Goal: Task Accomplishment & Management: Manage account settings

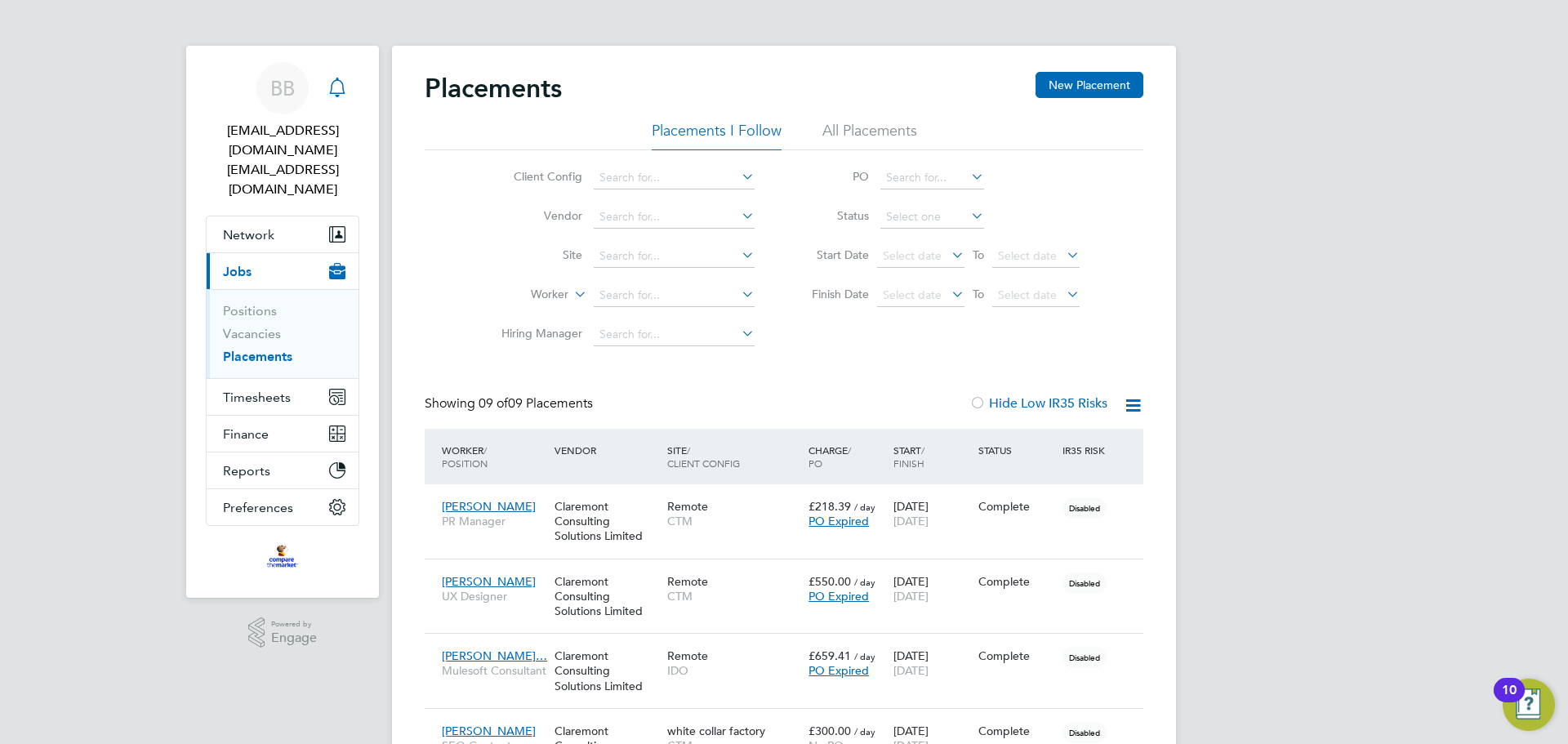
click at [344, 83] on icon "Main navigation" at bounding box center [338, 88] width 19 height 19
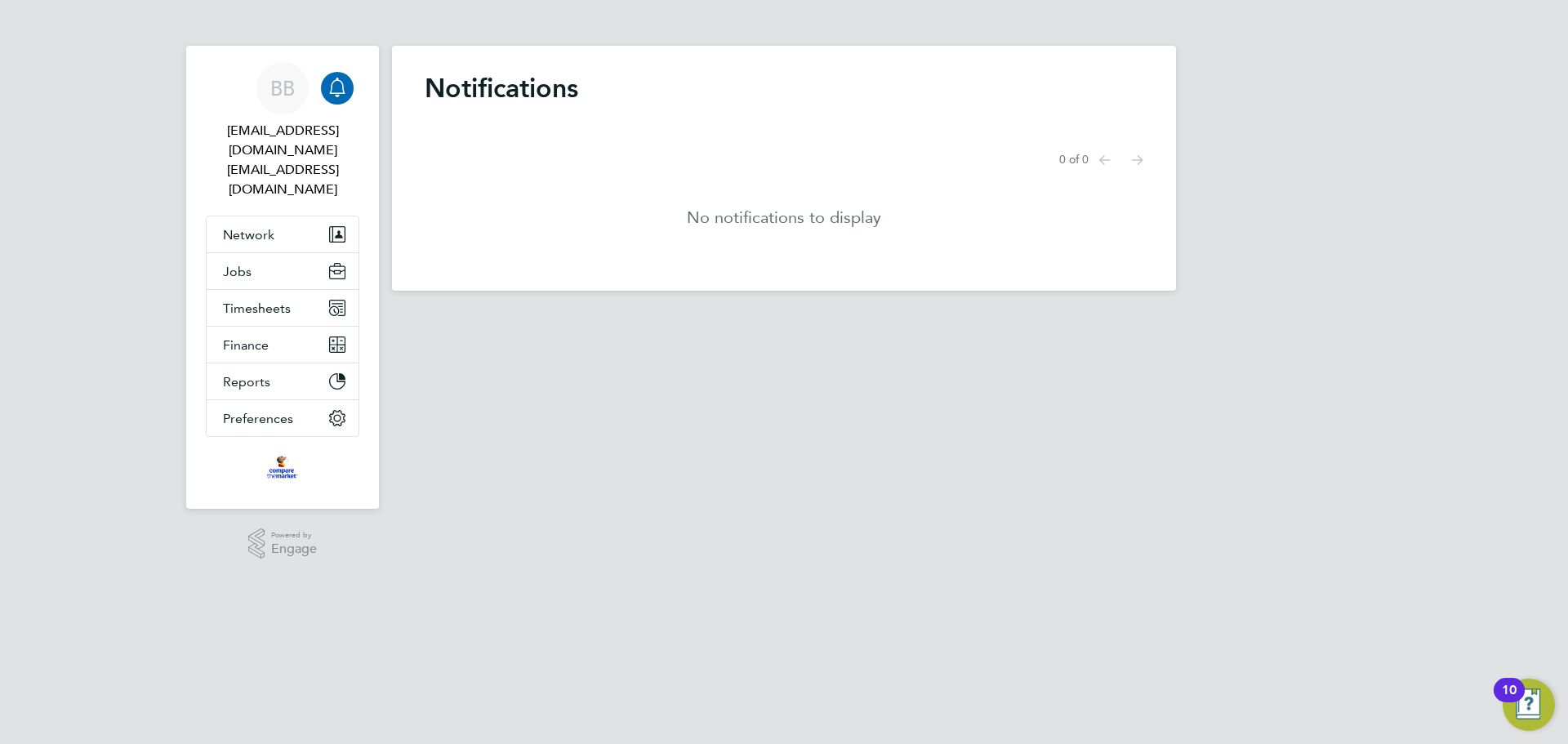
click at [342, 84] on icon "Main navigation" at bounding box center [337, 86] width 16 height 16
click at [301, 92] on div "BB" at bounding box center [282, 88] width 52 height 52
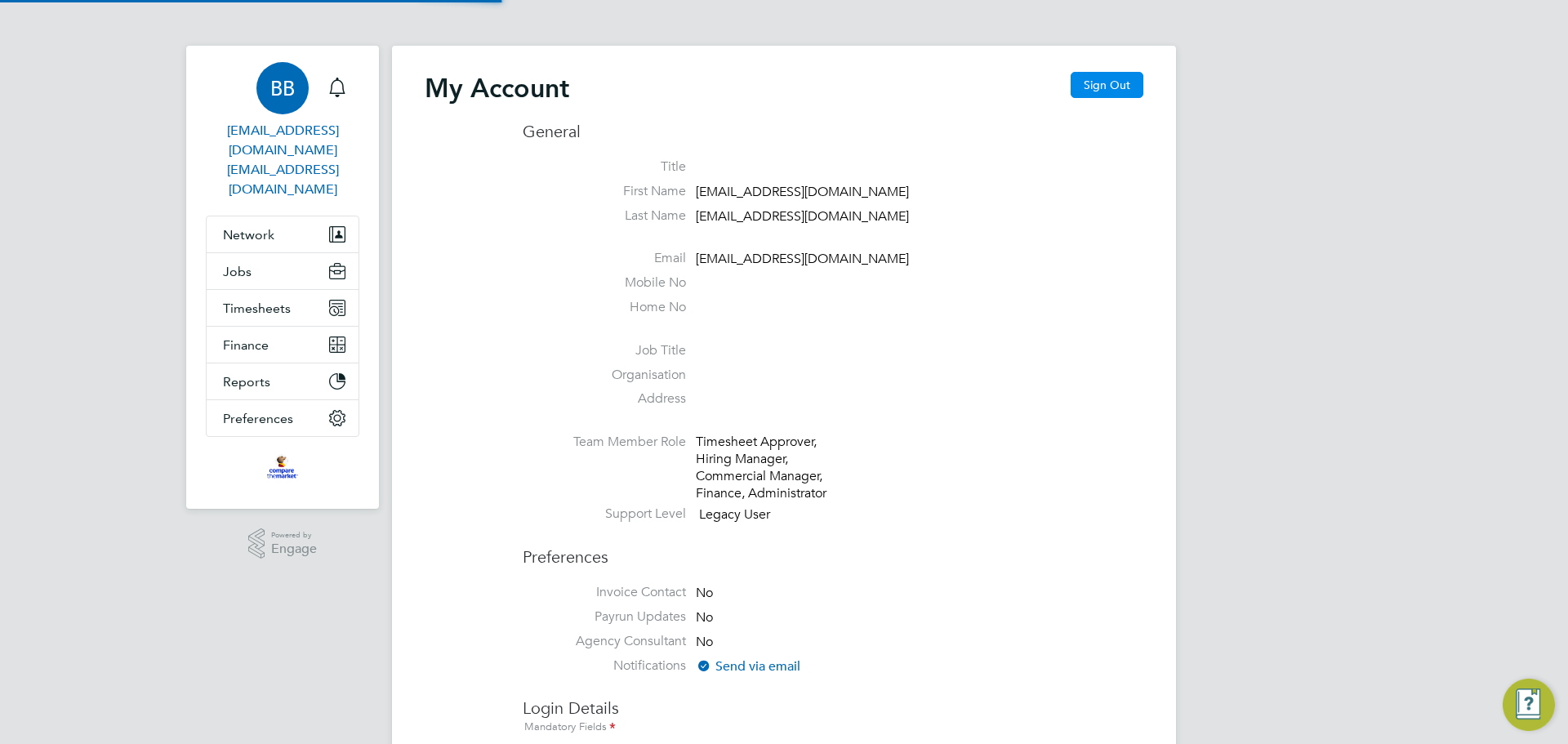
type input "[EMAIL_ADDRESS][DOMAIN_NAME]"
click at [1122, 78] on button "Sign Out" at bounding box center [1106, 84] width 73 height 26
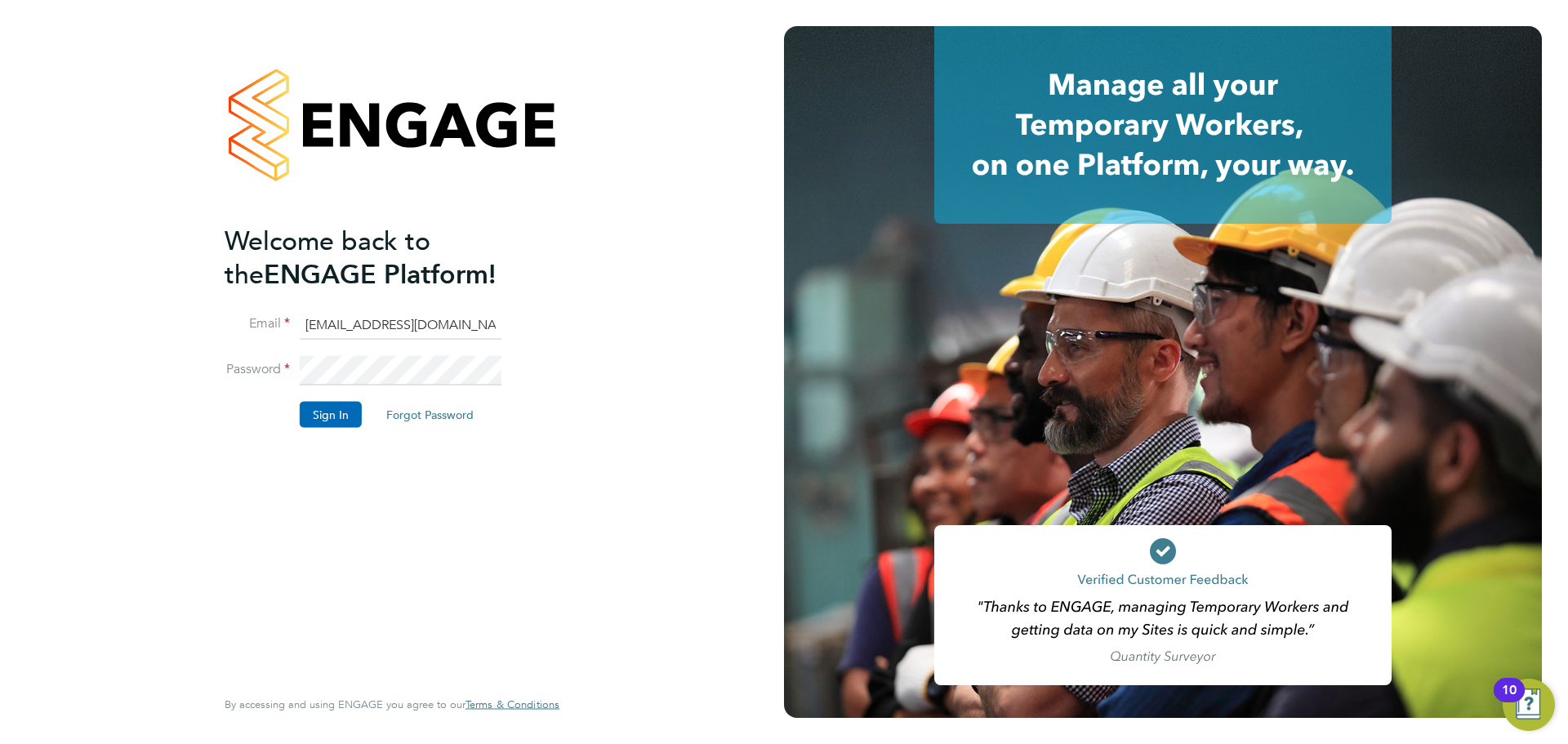
click at [376, 322] on input "[EMAIL_ADDRESS][DOMAIN_NAME]" at bounding box center [400, 324] width 202 height 29
type input "[PERSON_NAME][EMAIL_ADDRESS][PERSON_NAME][DOMAIN_NAME]"
click at [334, 407] on button "Sign In" at bounding box center [330, 414] width 62 height 26
